Goal: Information Seeking & Learning: Check status

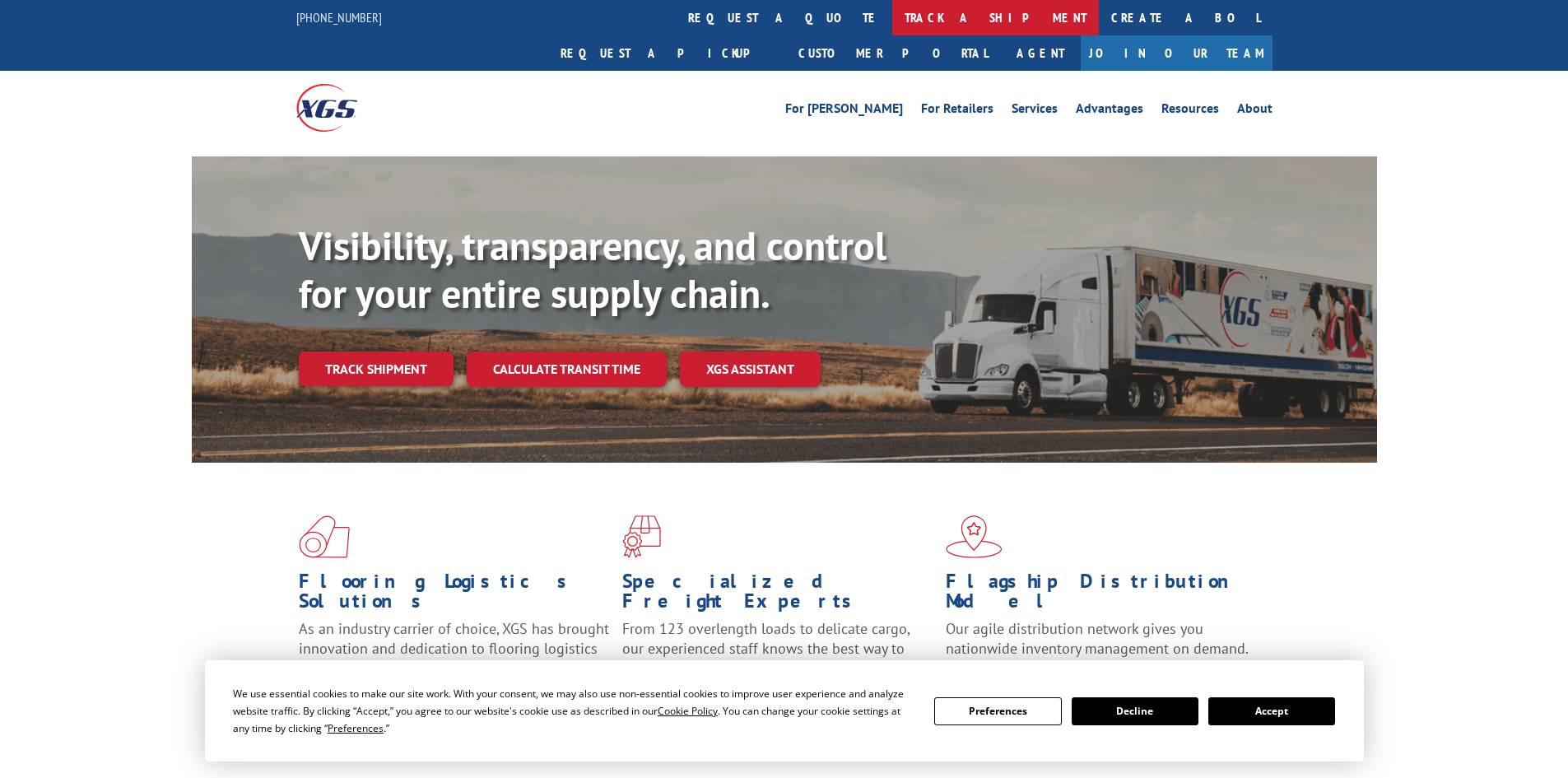
click at [892, 25] on link "track a shipment" at bounding box center [995, 18] width 207 height 36
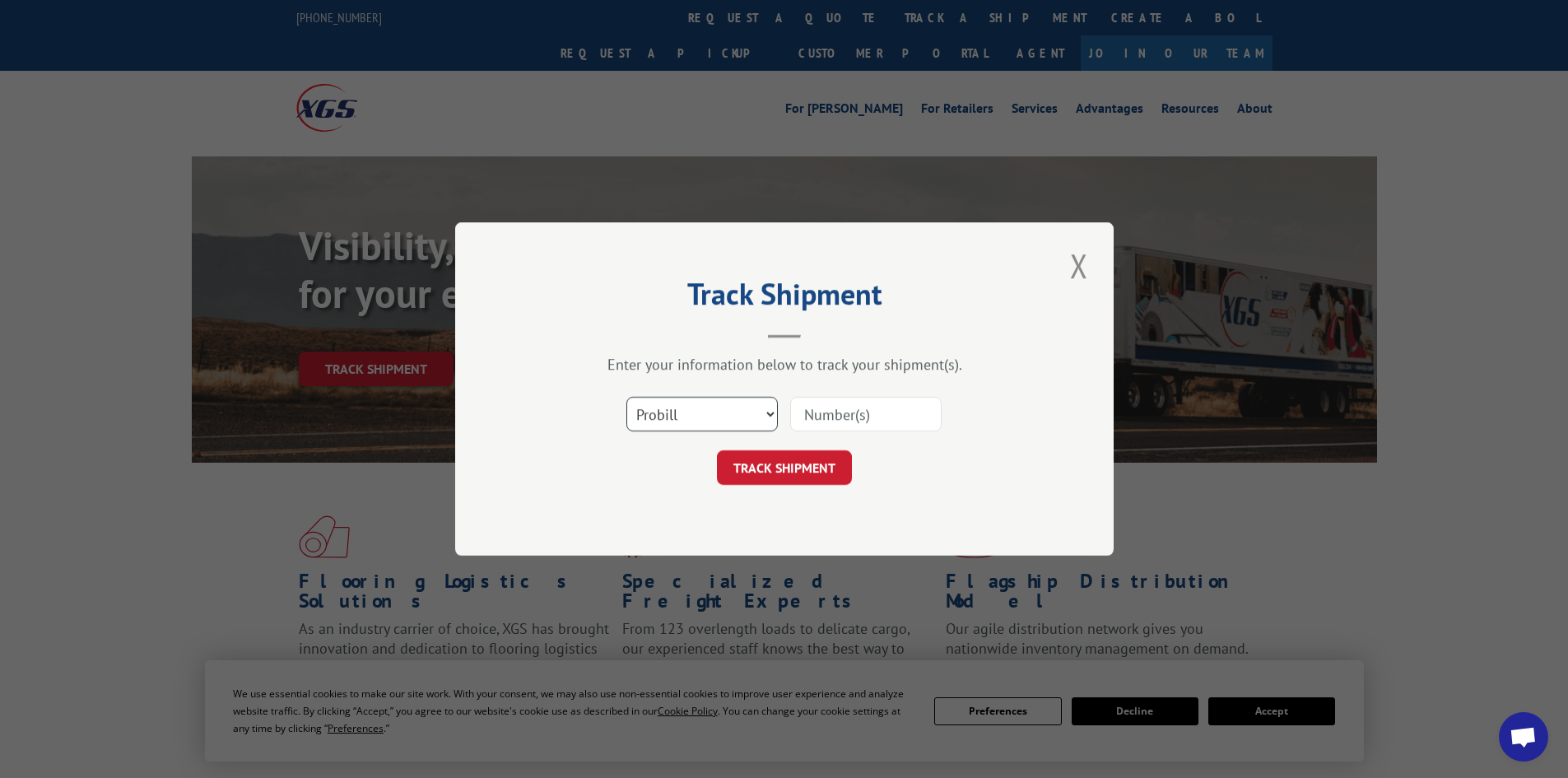
click at [684, 425] on select "Select category... Probill BOL PO" at bounding box center [701, 414] width 152 height 35
select select "bol"
click at [626, 397] on select "Select category... Probill BOL PO" at bounding box center [701, 414] width 152 height 35
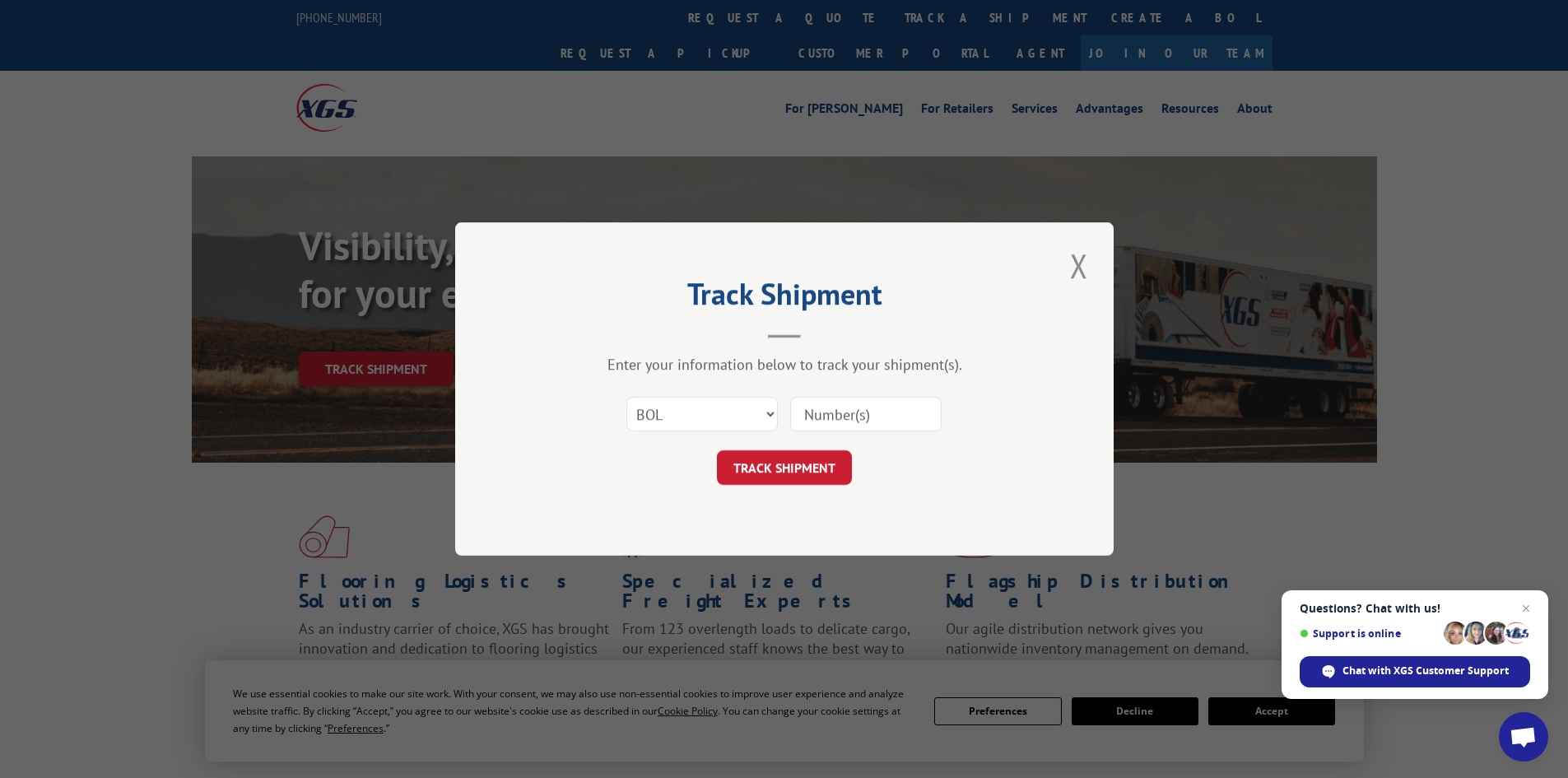
click at [839, 409] on input at bounding box center [866, 414] width 152 height 35
type input "977127"
click at [717, 450] on button "TRACK SHIPMENT" at bounding box center [784, 467] width 135 height 35
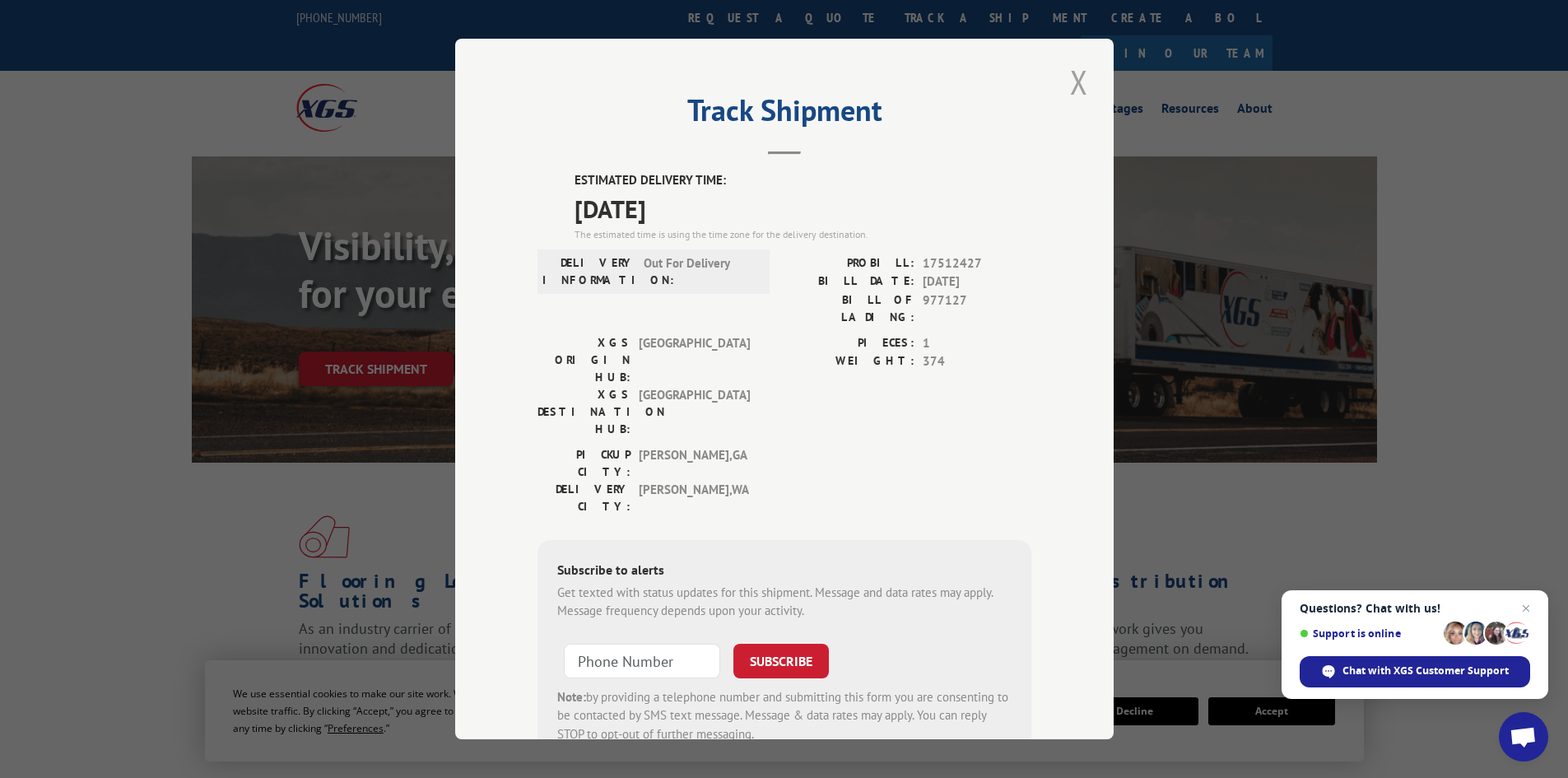
click at [1076, 86] on button "Close modal" at bounding box center [1078, 81] width 28 height 45
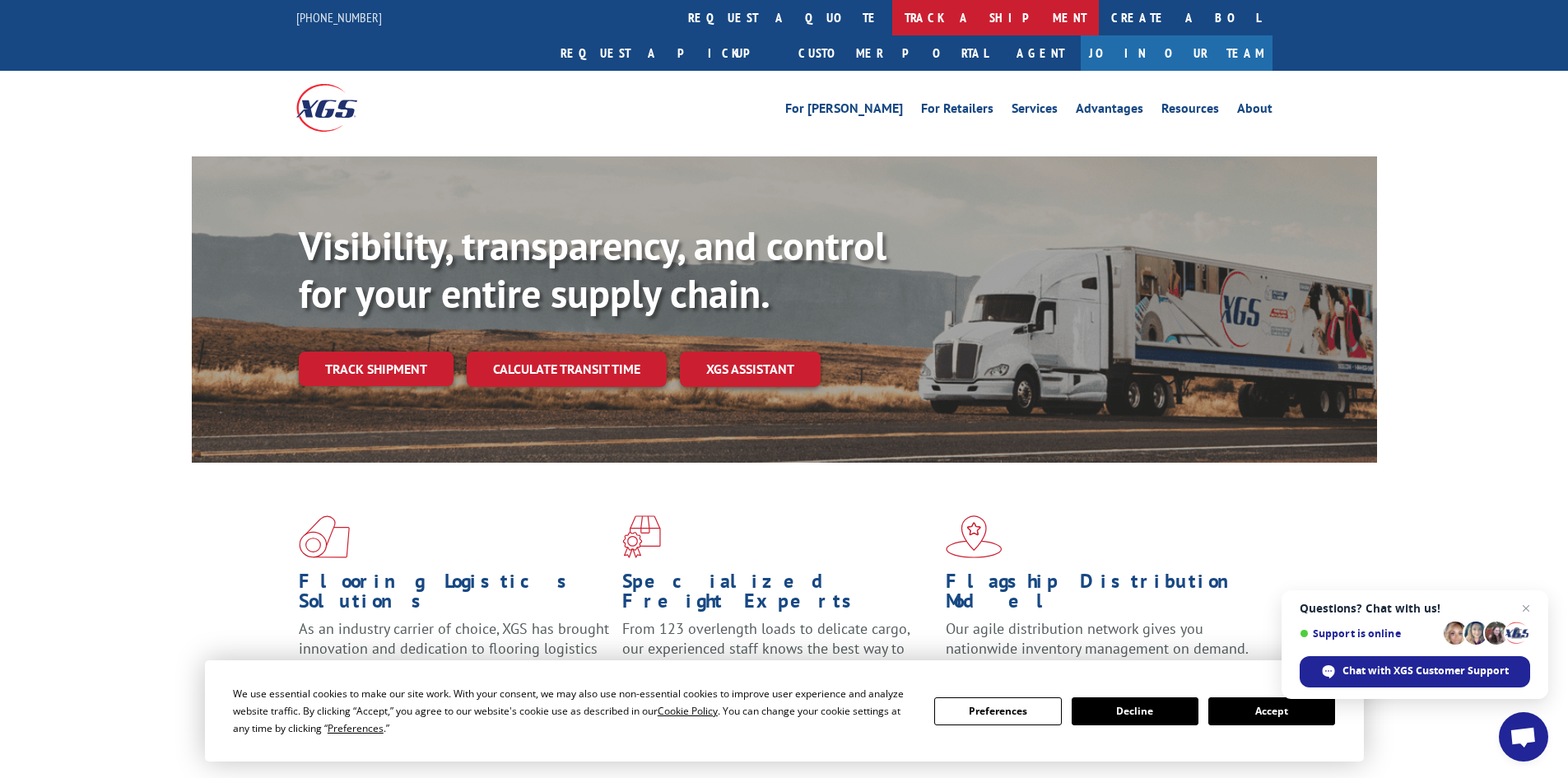
click at [892, 11] on link "track a shipment" at bounding box center [995, 18] width 207 height 36
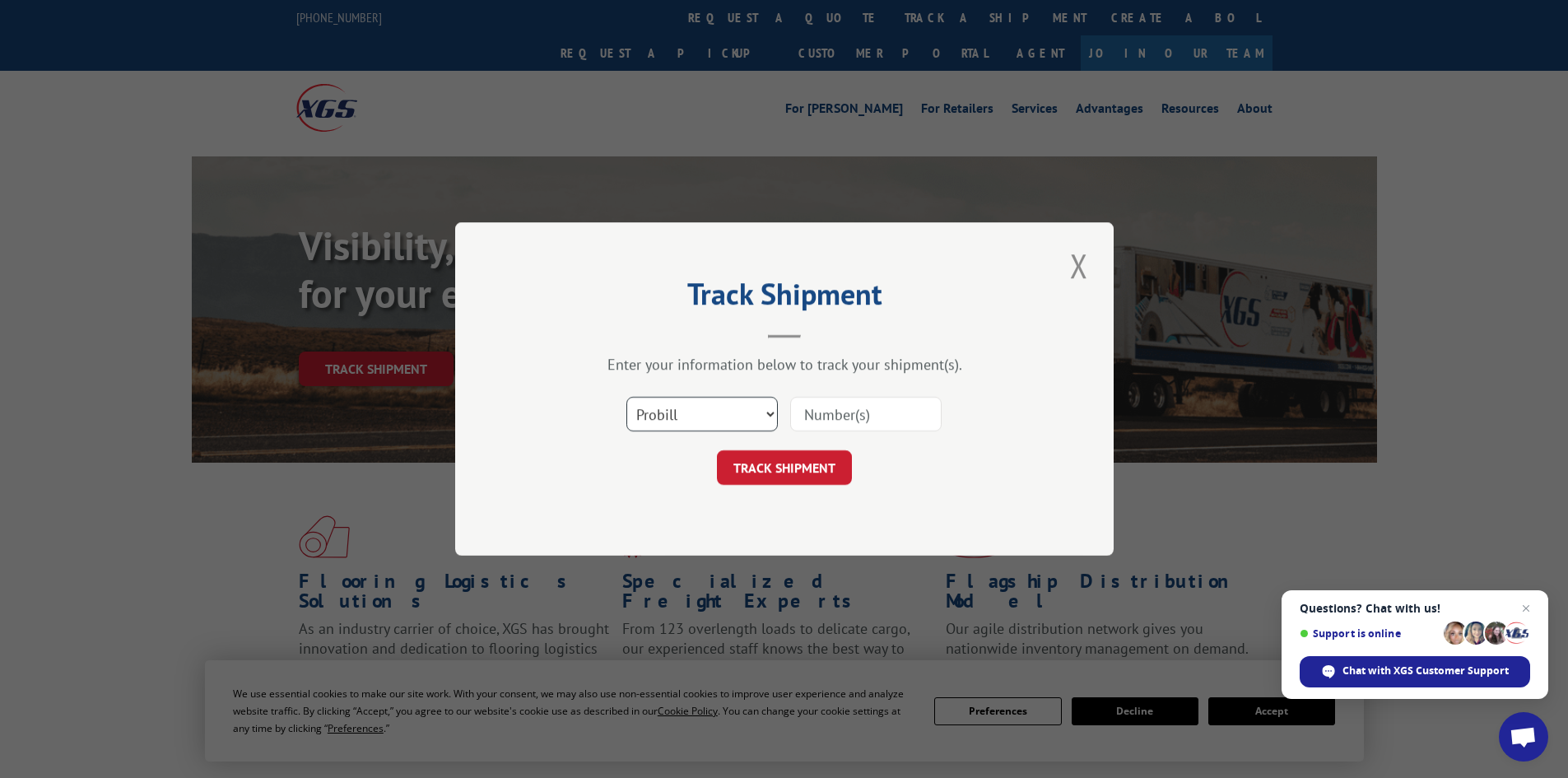
click at [671, 425] on select "Select category... Probill BOL PO" at bounding box center [701, 414] width 152 height 35
select select "bol"
click at [626, 397] on select "Select category... Probill BOL PO" at bounding box center [701, 414] width 152 height 35
click at [828, 422] on input at bounding box center [866, 414] width 152 height 35
paste input "5942118"
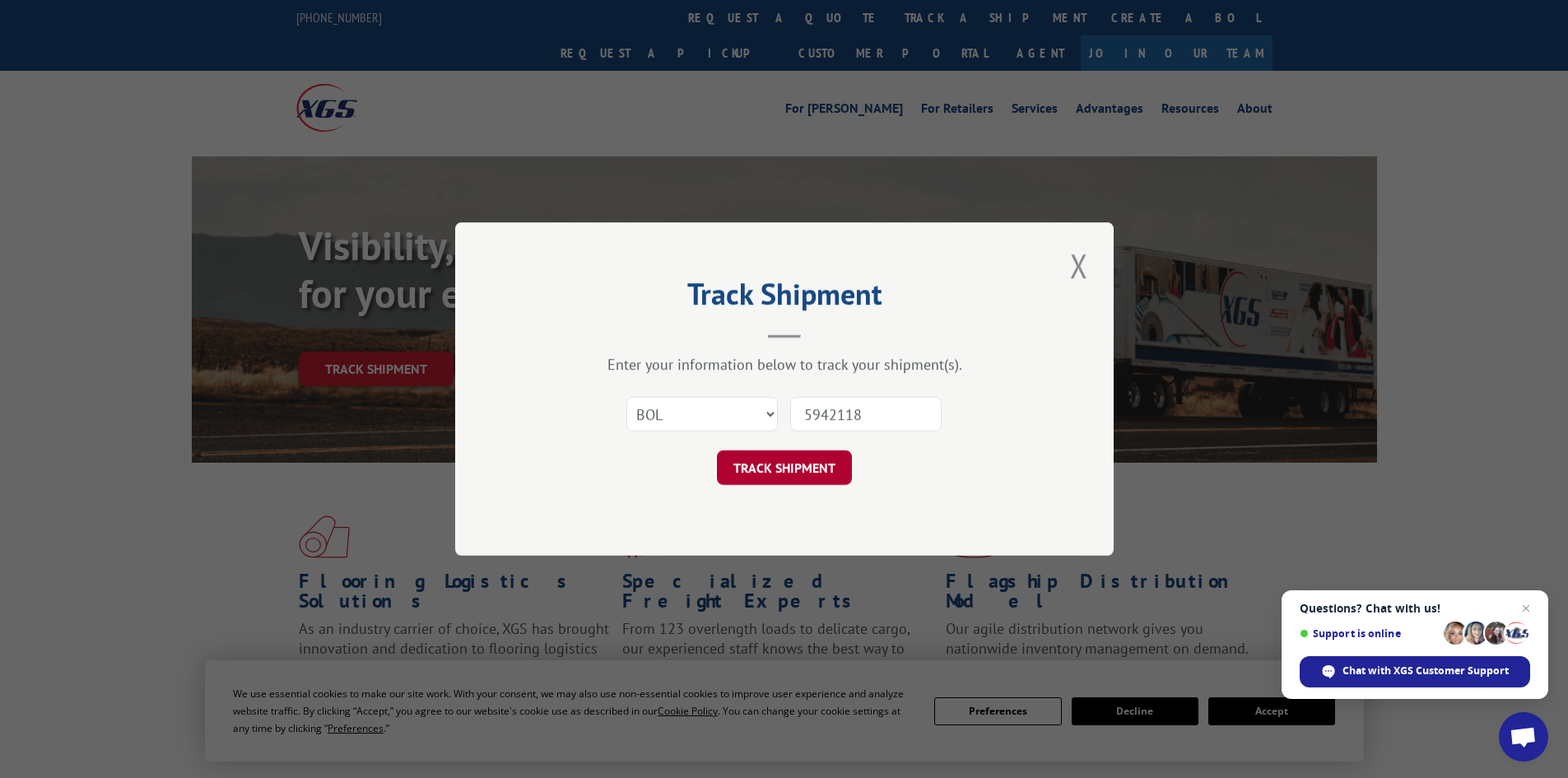
type input "5942118"
click at [800, 470] on button "TRACK SHIPMENT" at bounding box center [784, 467] width 135 height 35
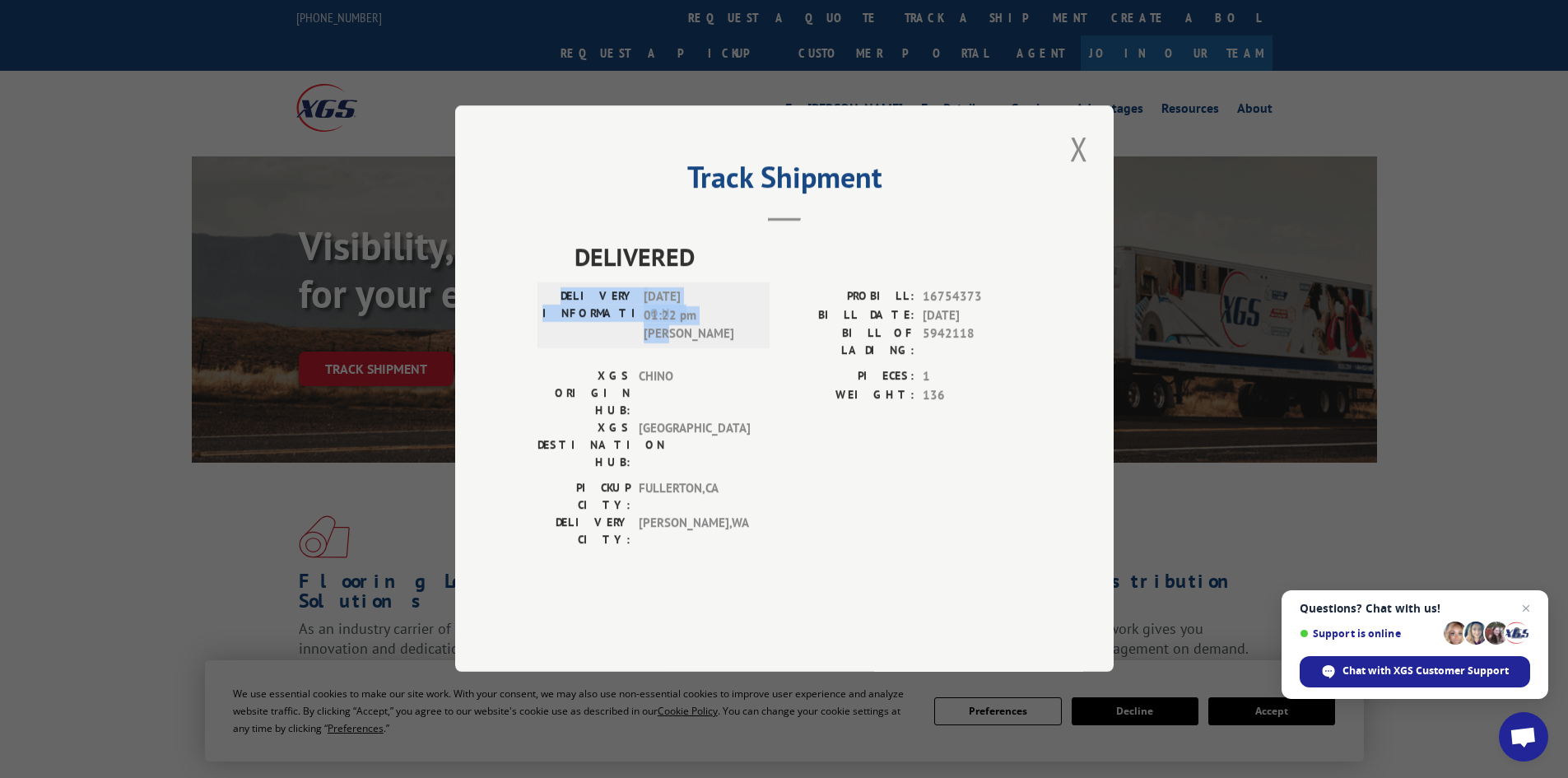
drag, startPoint x: 705, startPoint y: 388, endPoint x: 586, endPoint y: 334, distance: 130.7
click at [586, 334] on div "DELIVERY INFORMATION: 08/08/2025 01:22 pm Jose" at bounding box center [653, 316] width 222 height 56
copy div "DELIVERY INFORMATION: 08/08/2025 01:22 pm Jose"
click at [1069, 171] on button "Close modal" at bounding box center [1078, 148] width 28 height 45
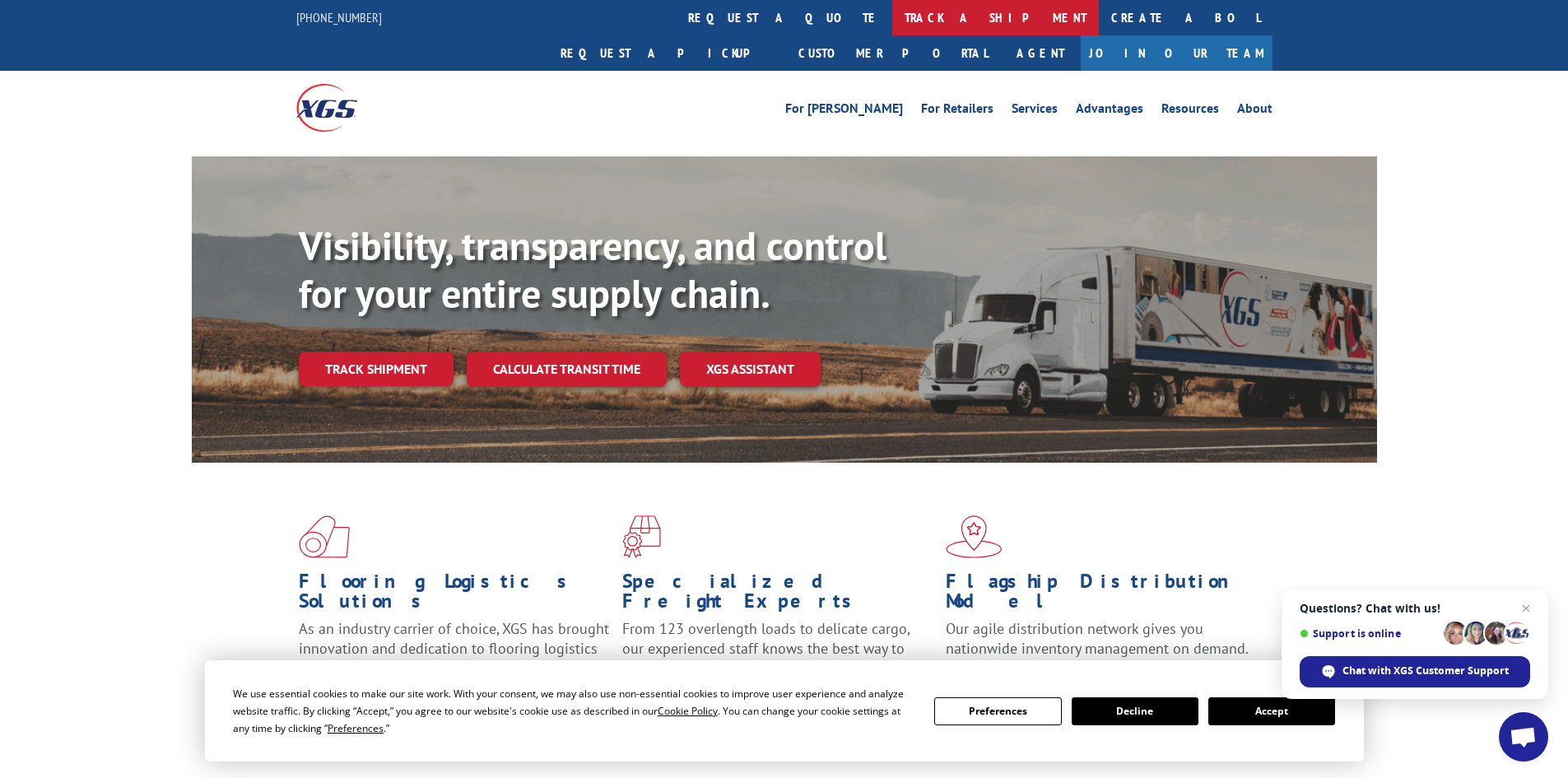
click at [892, 14] on link "track a shipment" at bounding box center [995, 18] width 207 height 36
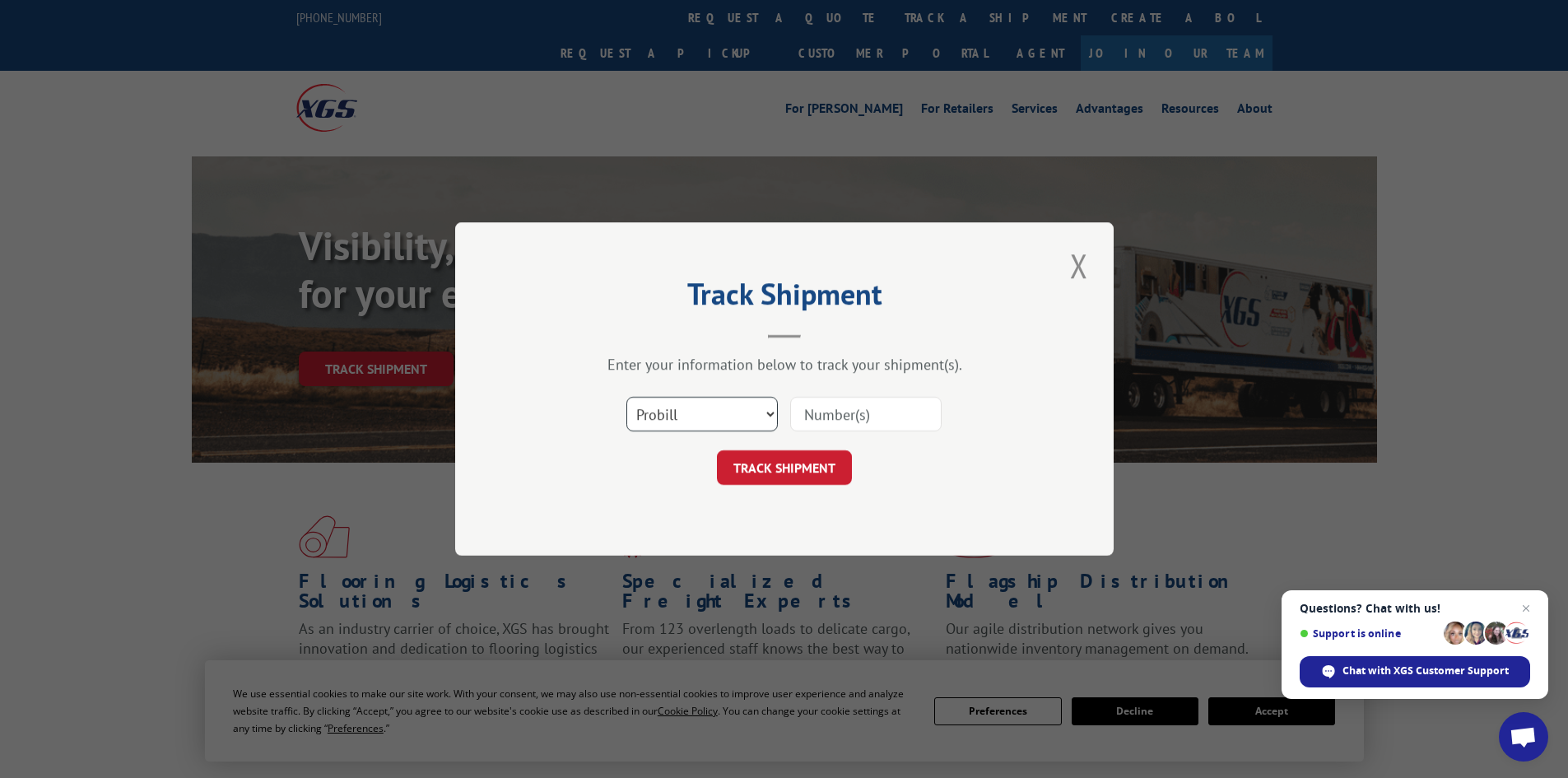
click at [654, 417] on select "Select category... Probill BOL PO" at bounding box center [701, 414] width 152 height 35
select select "bol"
click at [626, 397] on select "Select category... Probill BOL PO" at bounding box center [701, 414] width 152 height 35
click at [856, 419] on input at bounding box center [866, 414] width 152 height 35
paste input "5940243"
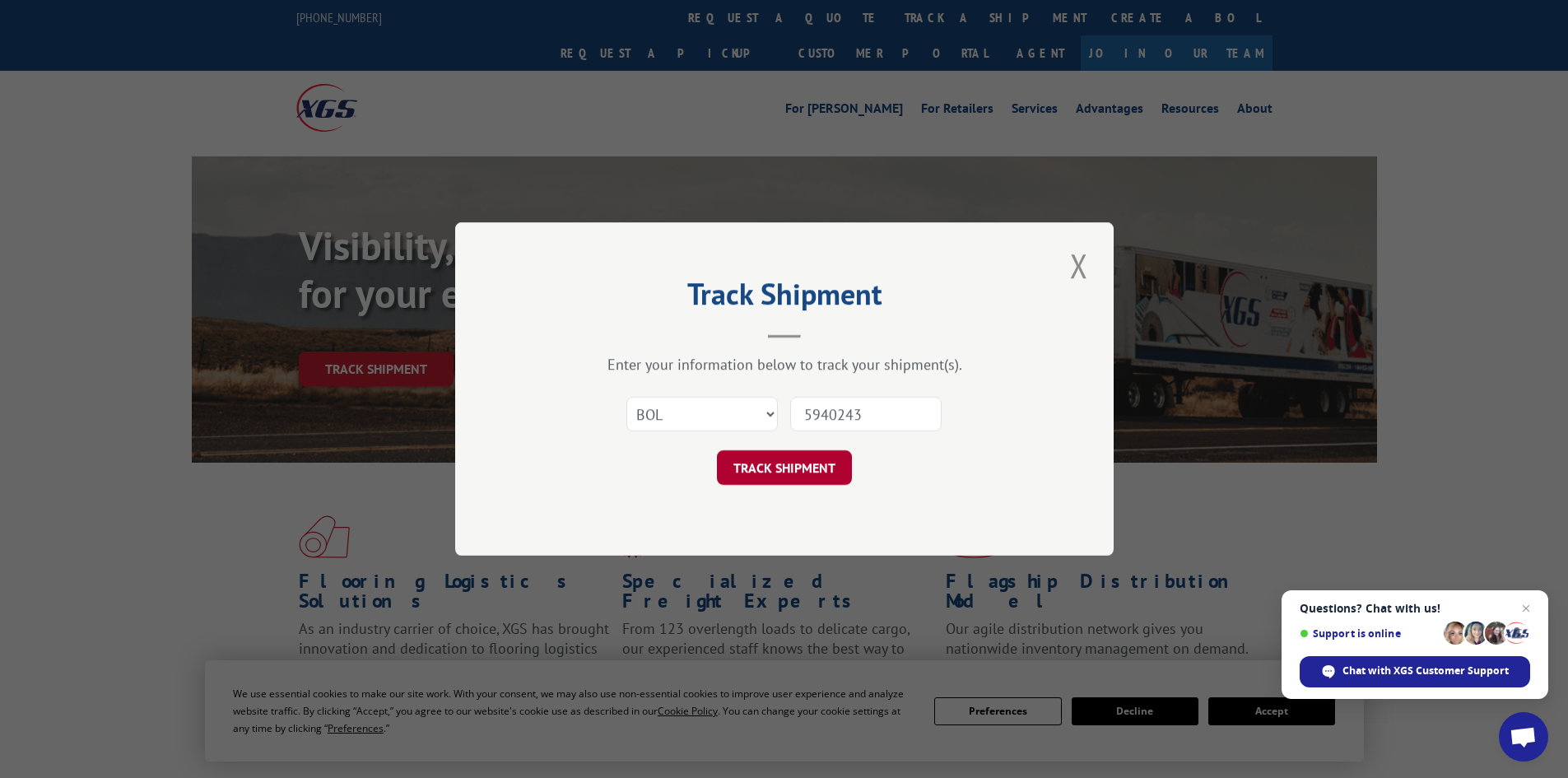
type input "5940243"
click at [785, 480] on button "TRACK SHIPMENT" at bounding box center [784, 467] width 135 height 35
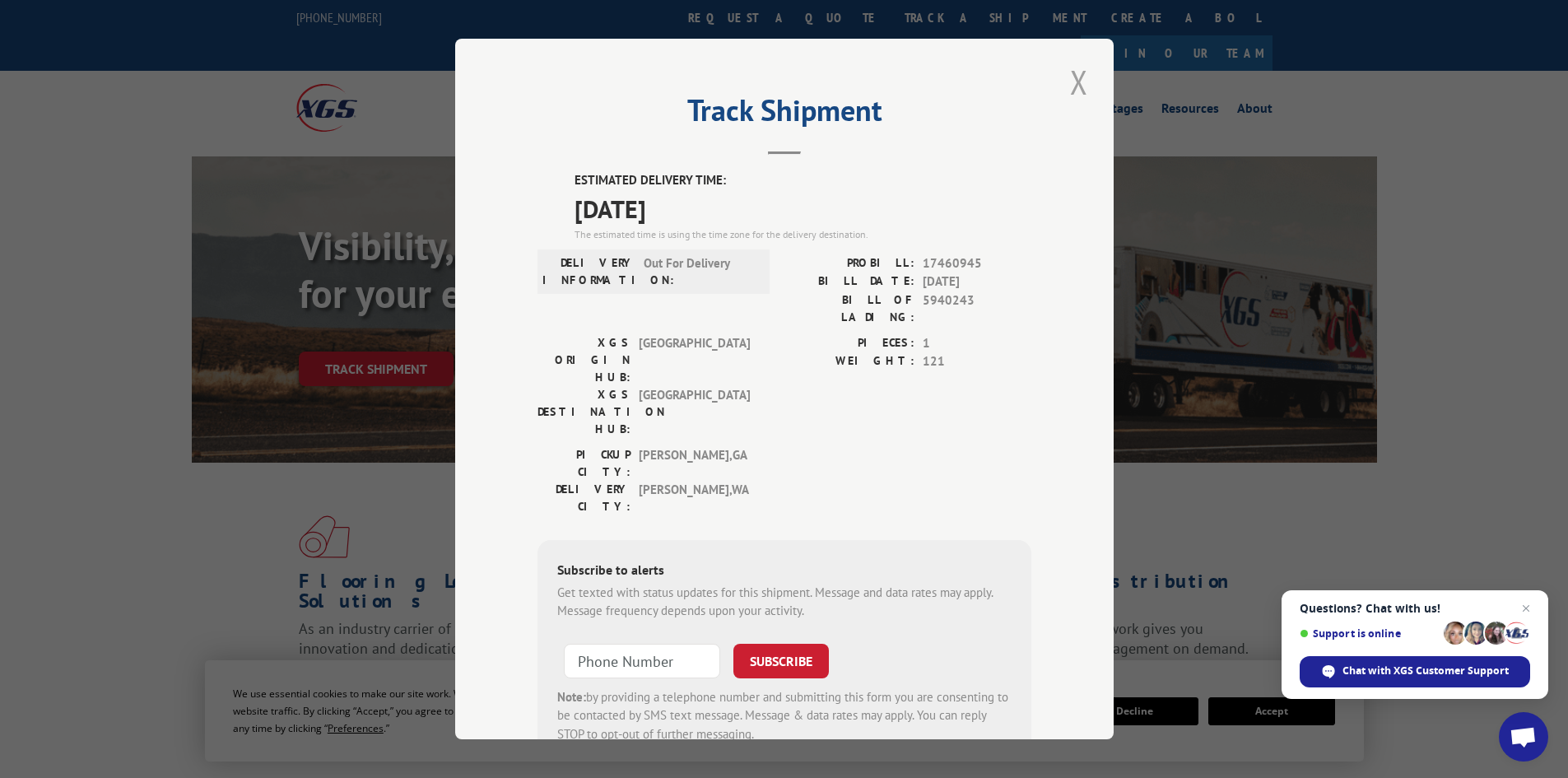
click at [1072, 78] on button "Close modal" at bounding box center [1078, 81] width 28 height 45
